Goal: Task Accomplishment & Management: Use online tool/utility

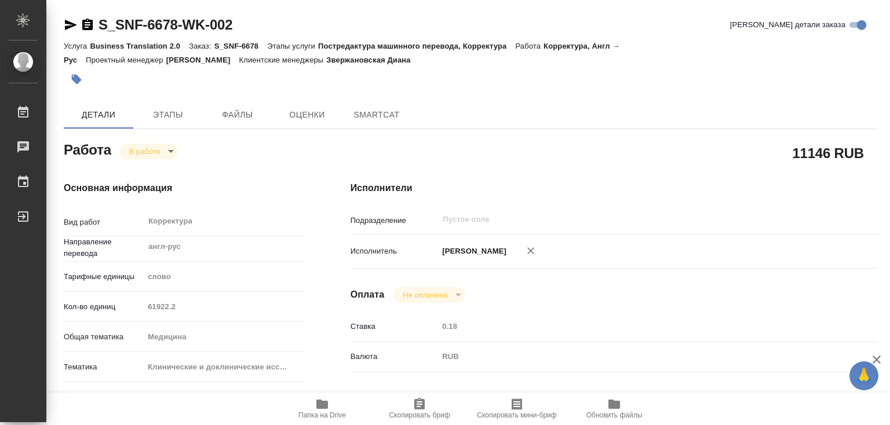
type textarea "x"
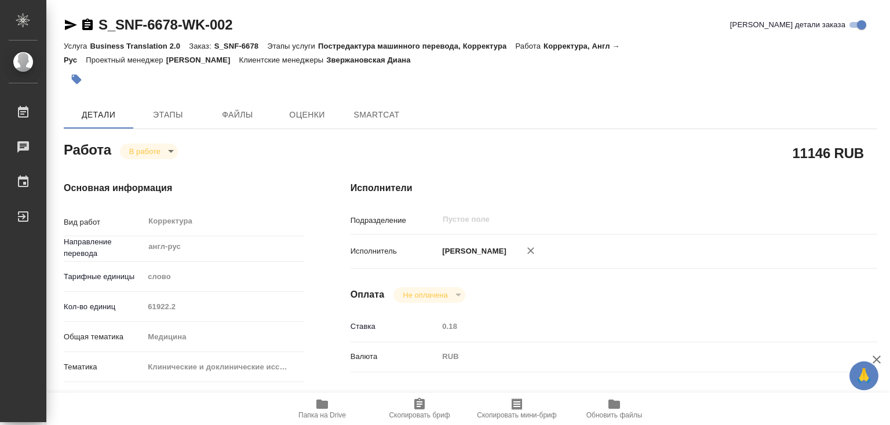
type textarea "x"
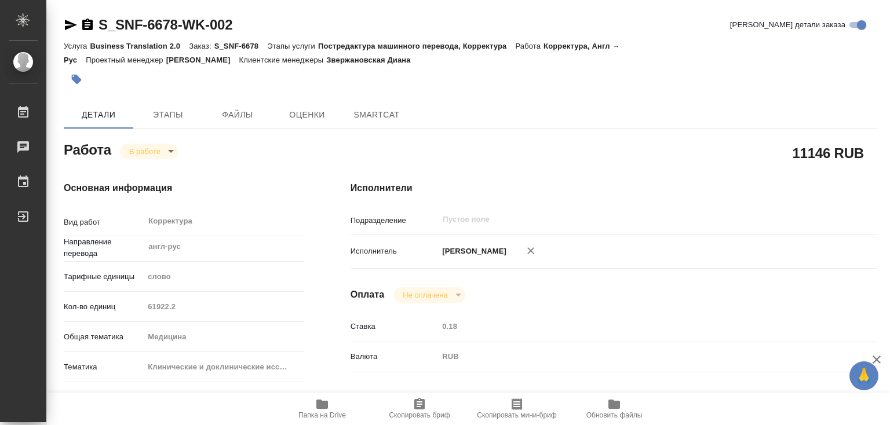
type textarea "x"
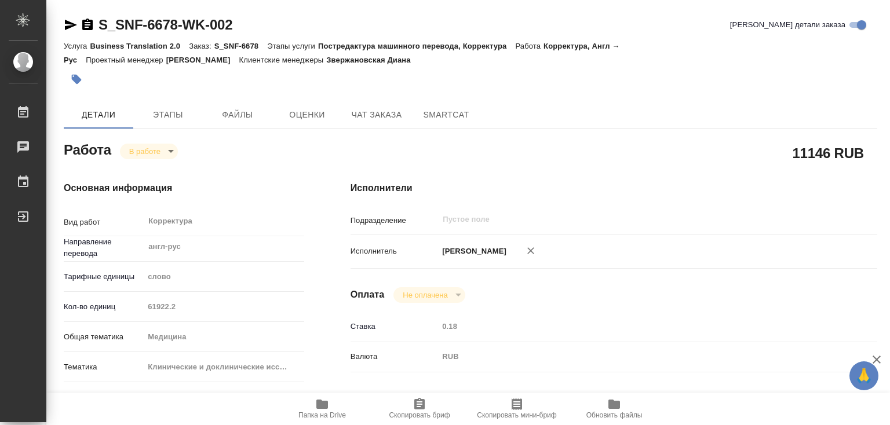
type textarea "x"
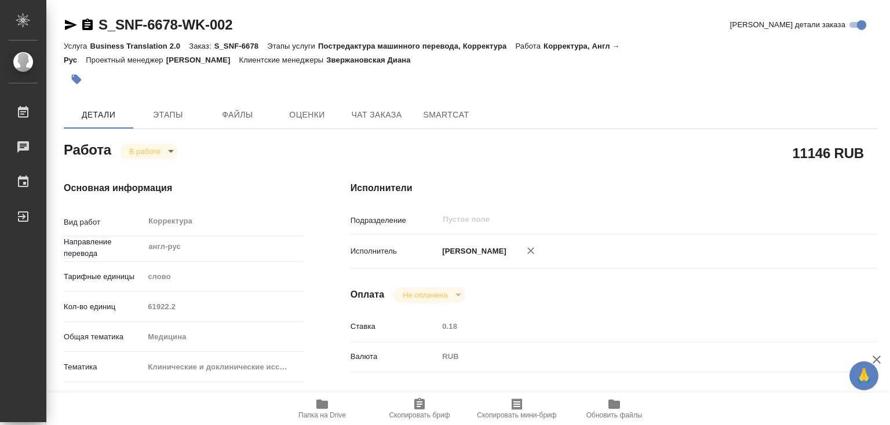
type textarea "x"
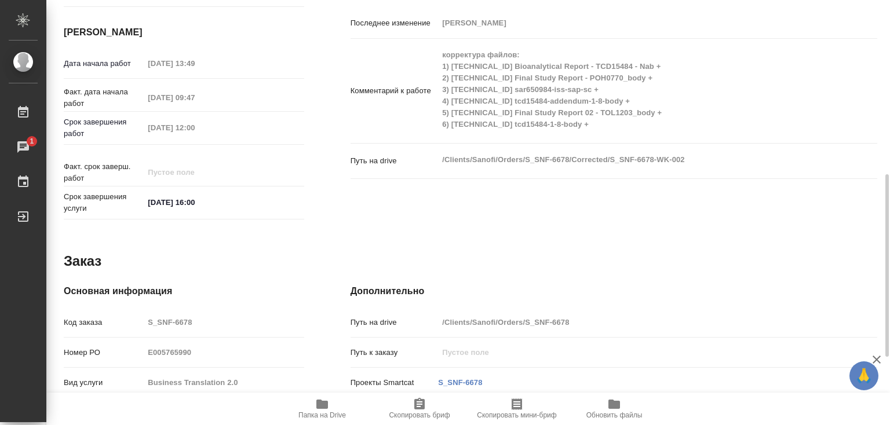
scroll to position [563, 0]
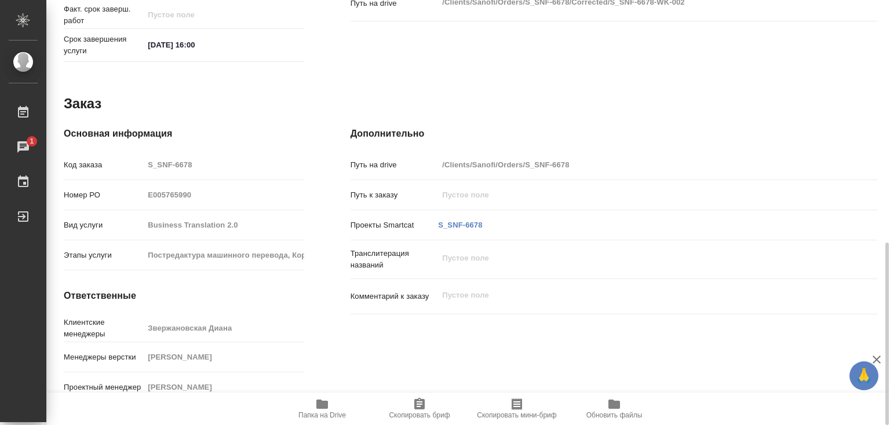
click at [325, 405] on icon "button" at bounding box center [322, 404] width 12 height 9
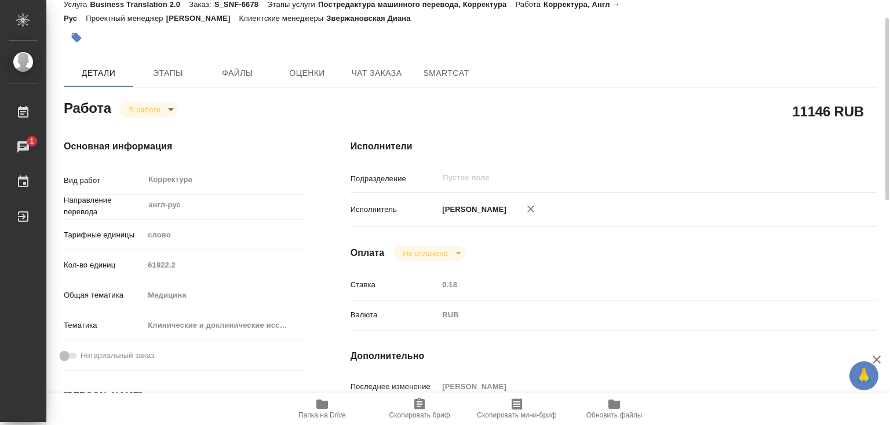
click at [172, 104] on body "🙏 .cls-1 fill:#fff; AWATERA [PERSON_NAME]lebedeva Работы 1 Чаты График Выйти S_…" at bounding box center [445, 212] width 890 height 425
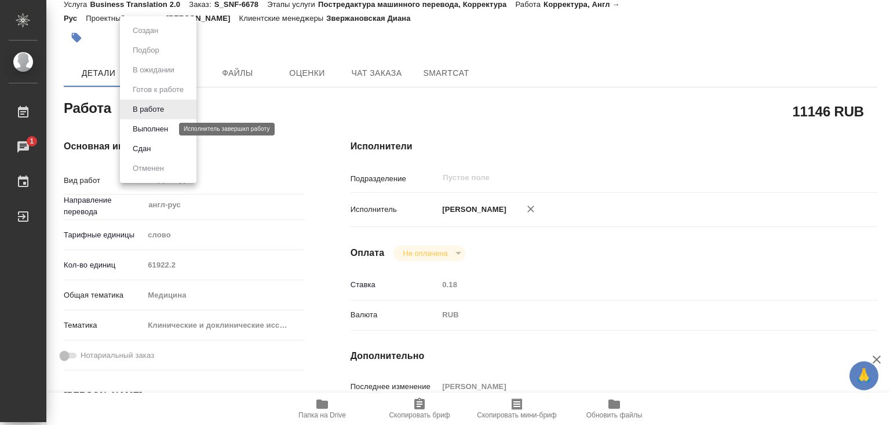
click at [169, 125] on button "Выполнен" at bounding box center [150, 129] width 42 height 13
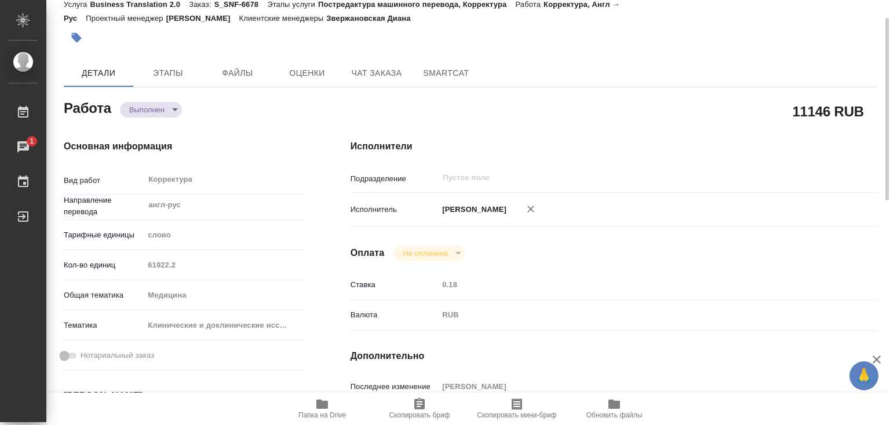
type textarea "x"
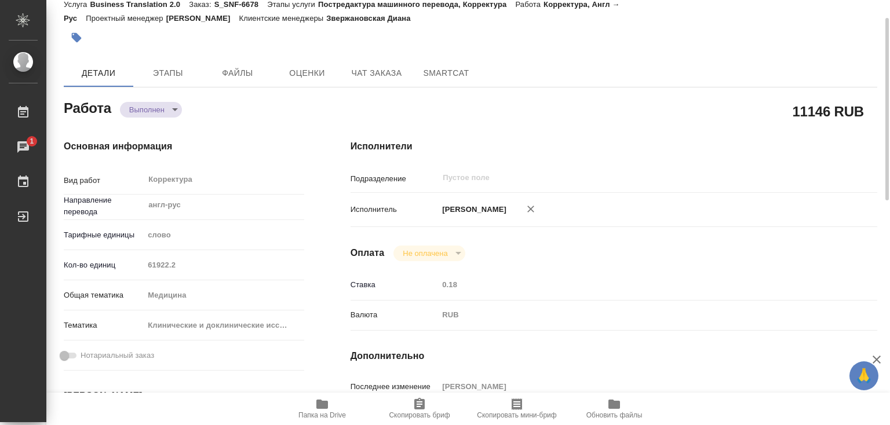
type textarea "x"
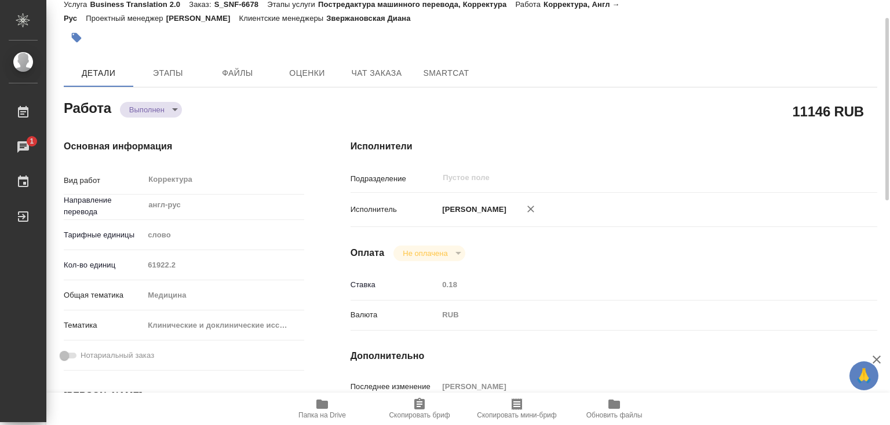
type textarea "x"
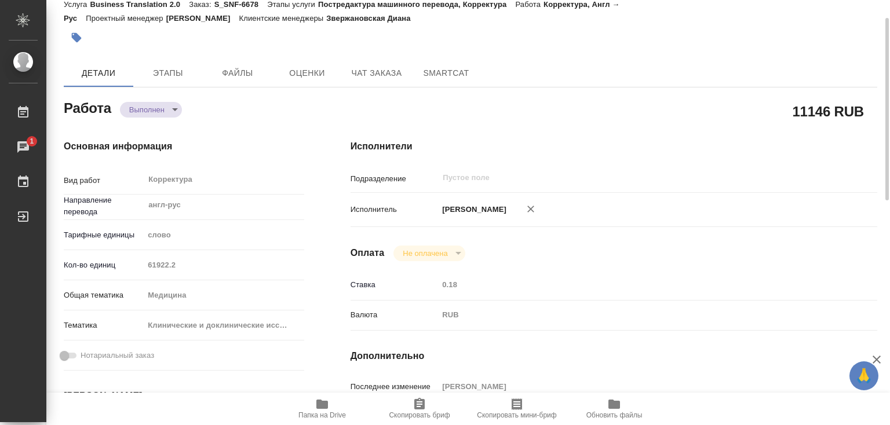
type textarea "x"
